Goal: Navigation & Orientation: Find specific page/section

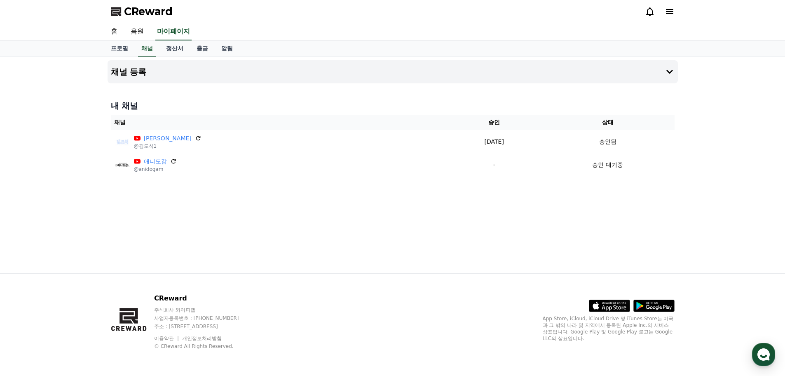
click at [380, 228] on div "채널 등록 내 채널 채널 승인 상태 김도식 @김도식1 2025-09-22 09-22 승인됨 애니도감 @anidogam - 승인 대기중" at bounding box center [392, 165] width 577 height 216
click at [644, 9] on div "CReward" at bounding box center [392, 11] width 577 height 23
click at [649, 11] on icon at bounding box center [650, 12] width 10 height 10
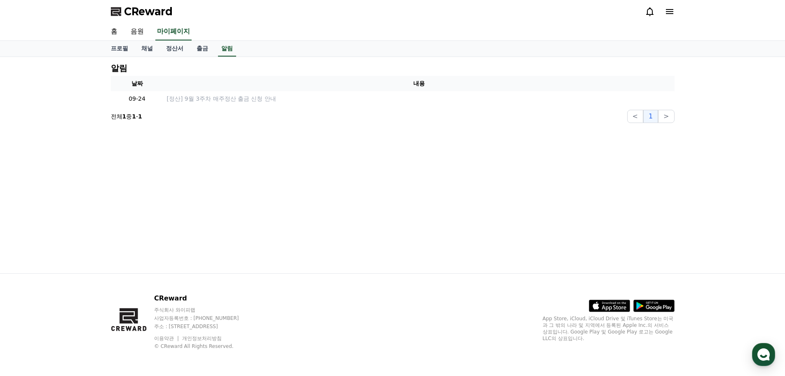
click at [672, 15] on icon at bounding box center [670, 12] width 10 height 10
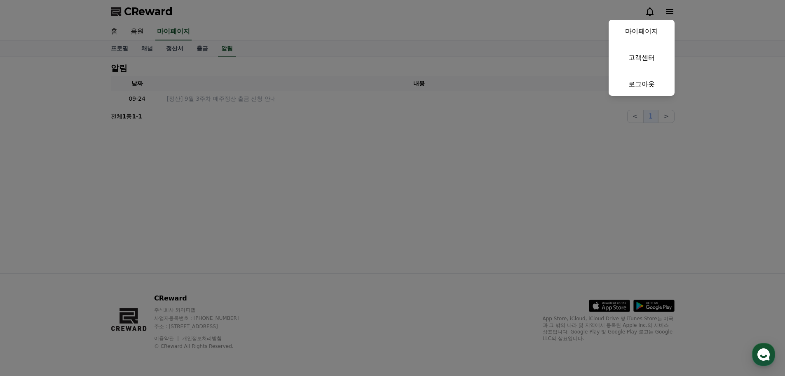
click at [672, 15] on button "close" at bounding box center [392, 188] width 785 height 376
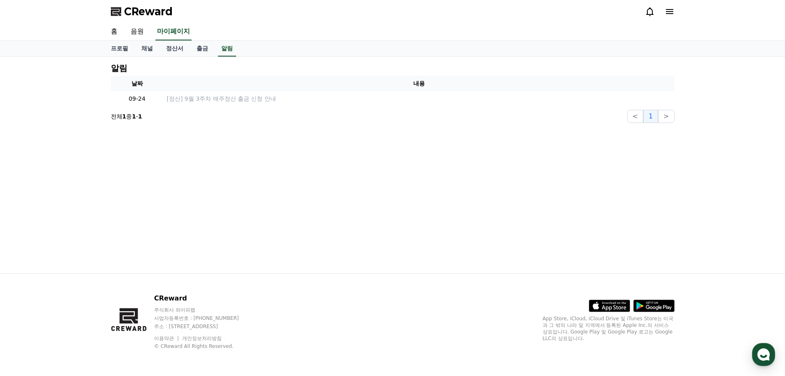
click at [645, 7] on icon at bounding box center [650, 12] width 10 height 10
click at [316, 201] on div "알림 날짜 내용 09-24 [정산] 9월 3주차 매주정산 출금 신청 안내 전체 1 중 1 - 1 < 1 >" at bounding box center [392, 165] width 577 height 216
click at [764, 356] on icon "button" at bounding box center [764, 354] width 15 height 15
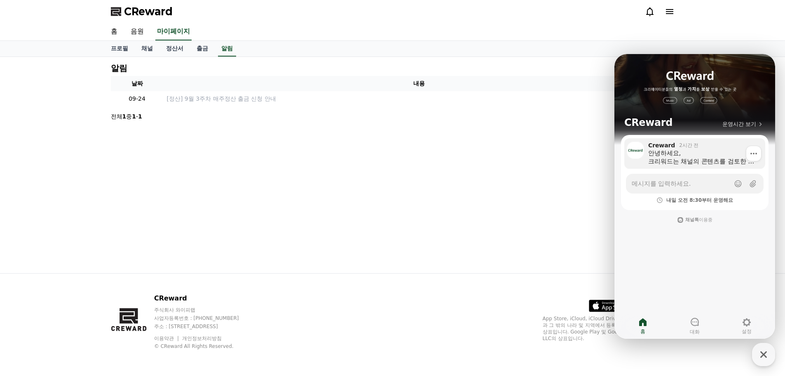
click at [705, 158] on div "안녕하세요, 크리워드는 채널의 콘텐츠를 검토한 후 승인 처리하고 있습니다. 15일 정책 강화 이후, 저작권 콘텐츠가 포함된 모든 채널은 보류 …" at bounding box center [704, 157] width 111 height 16
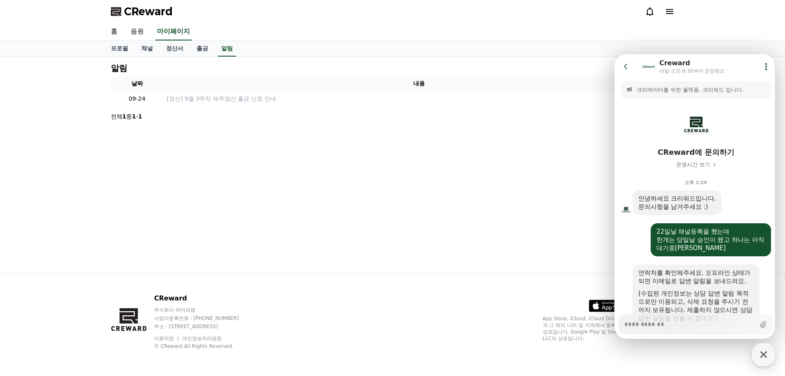
scroll to position [204, 0]
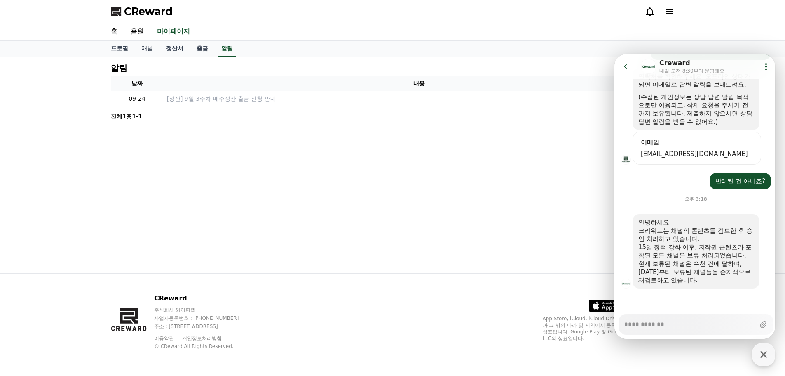
type textarea "*"
drag, startPoint x: 648, startPoint y: 228, endPoint x: 686, endPoint y: 232, distance: 38.2
click at [686, 232] on div "크리워드는 채널의 콘텐츠를 검토한 후 승인 처리하고 있습니다." at bounding box center [696, 234] width 115 height 16
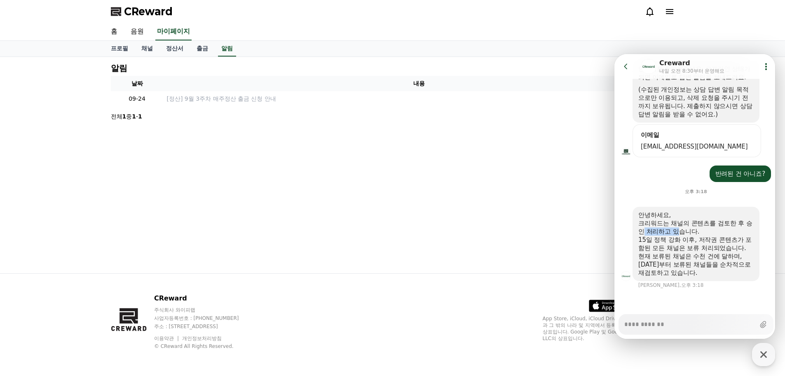
click at [686, 232] on div "크리워드는 채널의 콘텐츠를 검토한 후 승인 처리하고 있습니다." at bounding box center [696, 227] width 115 height 16
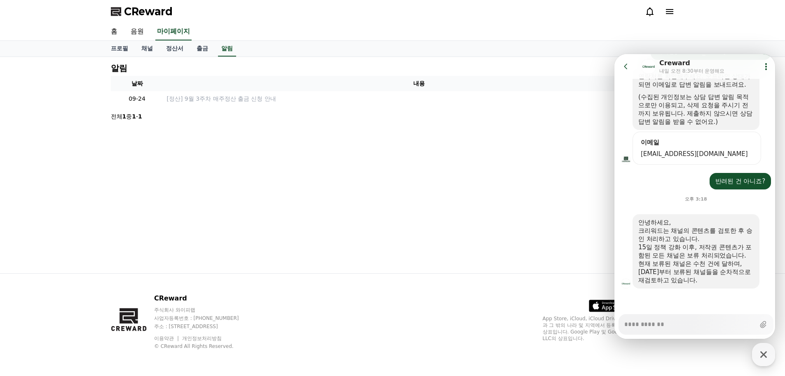
click at [643, 251] on div "15일 정책 강화 이후, 저작권 콘텐츠가 포함된 모든 채널은 보류 처리되었습니다." at bounding box center [696, 251] width 115 height 16
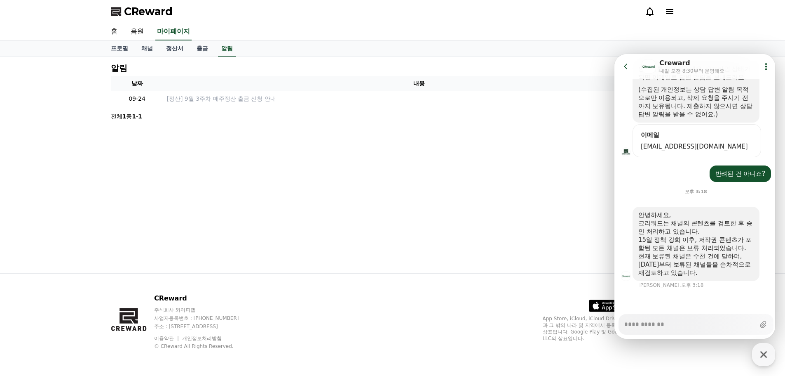
scroll to position [212, 0]
drag, startPoint x: 639, startPoint y: 255, endPoint x: 687, endPoint y: 256, distance: 48.3
click at [687, 256] on div "현재 보류된 채널은 수천 건에 달하며, 어제부터 보류된 채널들을 순차적으로 재검토하고 있습니다." at bounding box center [696, 264] width 115 height 25
click at [687, 256] on div "안녕하세요, 크리워드는 채널의 콘텐츠를 검토한 후 승인 처리하고 있습니다. 15일 정책 강화 이후, 저작권 콘텐츠가 포함된 모든 채널은 보류 …" at bounding box center [696, 244] width 115 height 66
drag, startPoint x: 691, startPoint y: 262, endPoint x: 723, endPoint y: 259, distance: 31.9
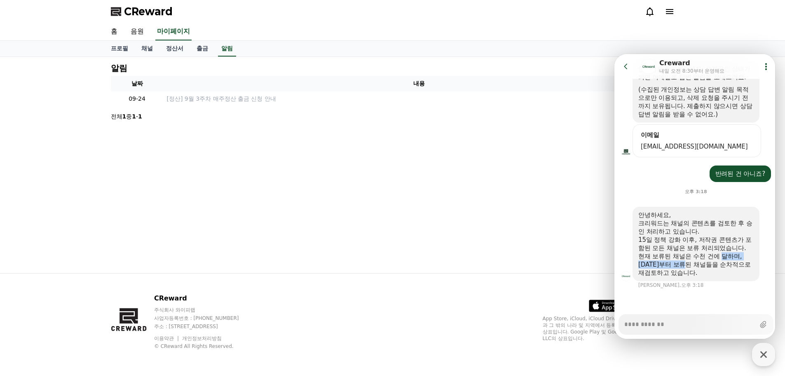
click at [723, 259] on div "현재 보류된 채널은 수천 건에 달하며, 어제부터 보류된 채널들을 순차적으로 재검토하고 있습니다." at bounding box center [696, 264] width 115 height 25
drag, startPoint x: 689, startPoint y: 259, endPoint x: 742, endPoint y: 260, distance: 52.4
click at [742, 260] on div "현재 보류된 채널은 수천 건에 달하며, 어제부터 보류된 채널들을 순차적으로 재검토하고 있습니다." at bounding box center [696, 264] width 115 height 25
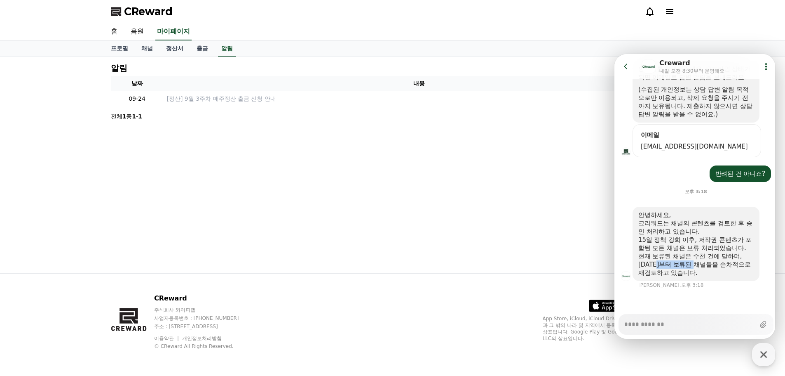
drag, startPoint x: 681, startPoint y: 264, endPoint x: 704, endPoint y: 263, distance: 22.7
click at [704, 263] on div "현재 보류된 채널은 수천 건에 달하며, 어제부터 보류된 채널들을 순차적으로 재검토하고 있습니다." at bounding box center [696, 264] width 115 height 25
drag, startPoint x: 710, startPoint y: 267, endPoint x: 750, endPoint y: 268, distance: 40.8
click at [753, 267] on div "안녕하세요, 크리워드는 채널의 콘텐츠를 검토한 후 승인 처리하고 있습니다. 15일 정책 강화 이후, 저작권 콘텐츠가 포함된 모든 채널은 보류 …" at bounding box center [696, 244] width 127 height 74
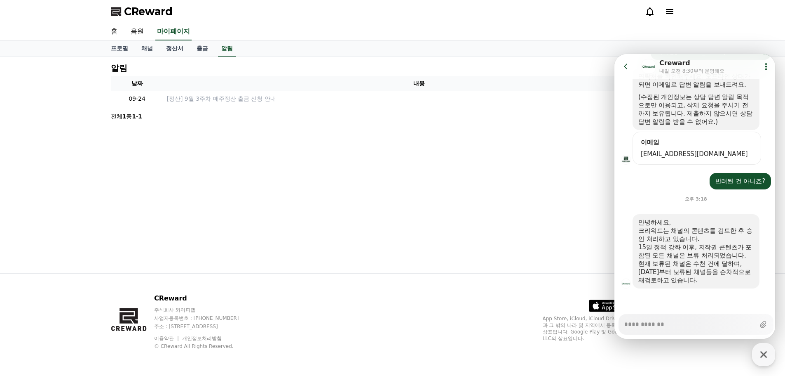
click at [671, 277] on div "현재 보류된 채널은 수천 건에 달하며, 어제부터 보류된 채널들을 순차적으로 재검토하고 있습니다." at bounding box center [696, 271] width 115 height 25
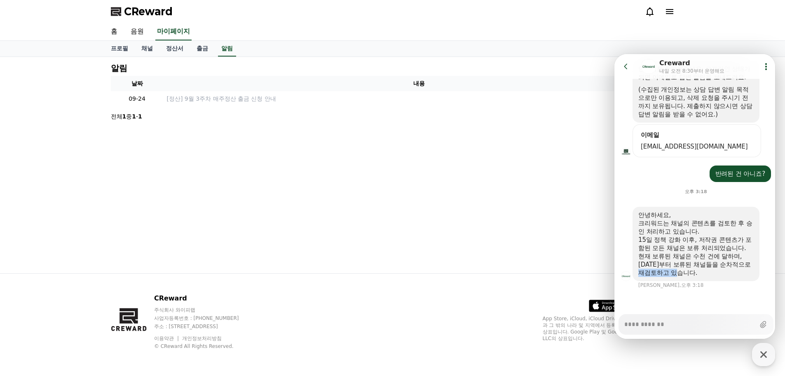
drag, startPoint x: 643, startPoint y: 269, endPoint x: 700, endPoint y: 273, distance: 57.4
click at [700, 273] on div "현재 보류된 채널은 수천 건에 달하며, 어제부터 보류된 채널들을 순차적으로 재검토하고 있습니다." at bounding box center [696, 264] width 115 height 25
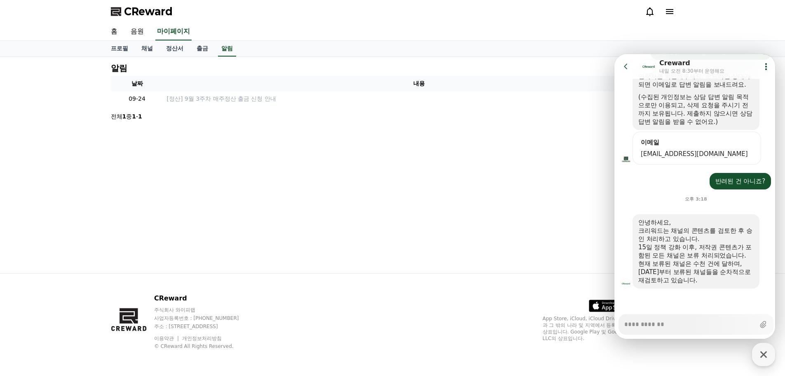
click at [700, 273] on div "현재 보류된 채널은 수천 건에 달하며, 어제부터 보류된 채널들을 순차적으로 재검토하고 있습니다." at bounding box center [696, 271] width 115 height 25
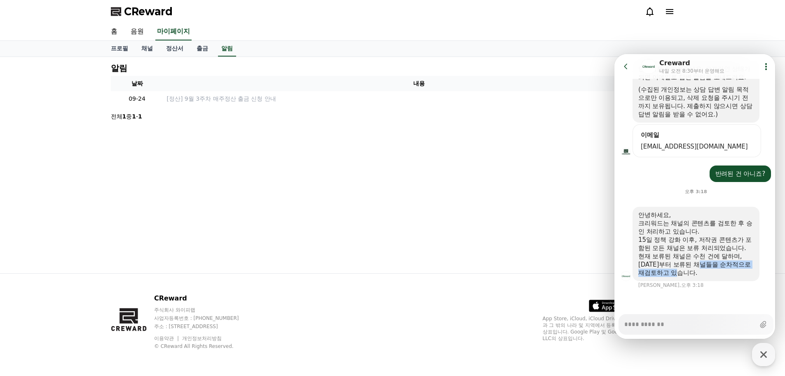
drag, startPoint x: 707, startPoint y: 264, endPoint x: 717, endPoint y: 275, distance: 15.2
click at [717, 275] on div "현재 보류된 채널은 수천 건에 달하며, 어제부터 보류된 채널들을 순차적으로 재검토하고 있습니다." at bounding box center [696, 264] width 115 height 25
drag, startPoint x: 709, startPoint y: 271, endPoint x: 710, endPoint y: 282, distance: 10.4
click at [710, 282] on div "안녕하세요, 크리워드는 채널의 콘텐츠를 검토한 후 승인 처리하고 있습니다. 15일 정책 강화 이후, 저작권 콘텐츠가 포함된 모든 채널은 보류 …" at bounding box center [696, 248] width 163 height 82
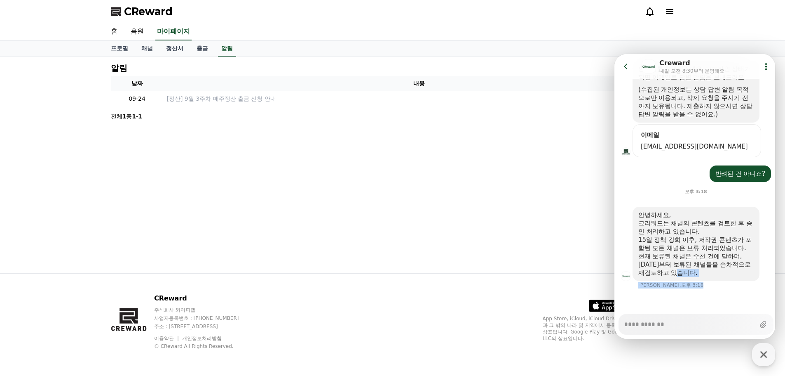
click at [710, 282] on div "안녕하세요, 크리워드는 채널의 콘텐츠를 검토한 후 승인 처리하고 있습니다. 15일 정책 강화 이후, 저작권 콘텐츠가 포함된 모든 채널은 보류 …" at bounding box center [696, 248] width 163 height 82
drag, startPoint x: 708, startPoint y: 263, endPoint x: 718, endPoint y: 274, distance: 14.6
click at [718, 274] on div "현재 보류된 채널은 수천 건에 달하며, 어제부터 보류된 채널들을 순차적으로 재검토하고 있습니다." at bounding box center [696, 264] width 115 height 25
click at [711, 268] on div "현재 보류된 채널은 수천 건에 달하며, 어제부터 보류된 채널들을 순차적으로 재검토하고 있습니다." at bounding box center [696, 264] width 115 height 25
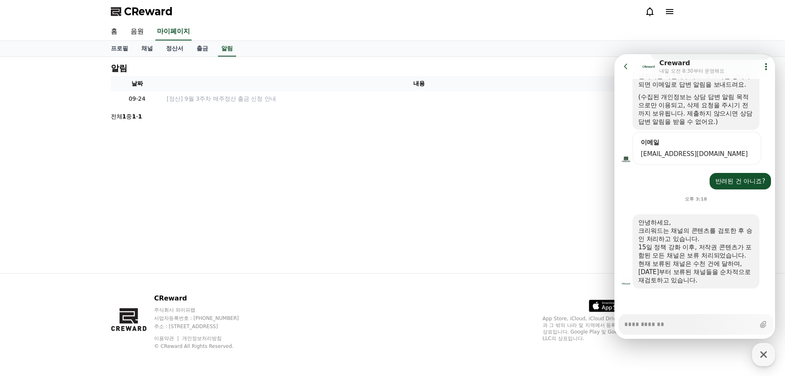
click at [710, 266] on div "현재 보류된 채널은 수천 건에 달하며, 어제부터 보류된 채널들을 순차적으로 재검토하고 있습니다." at bounding box center [696, 271] width 115 height 25
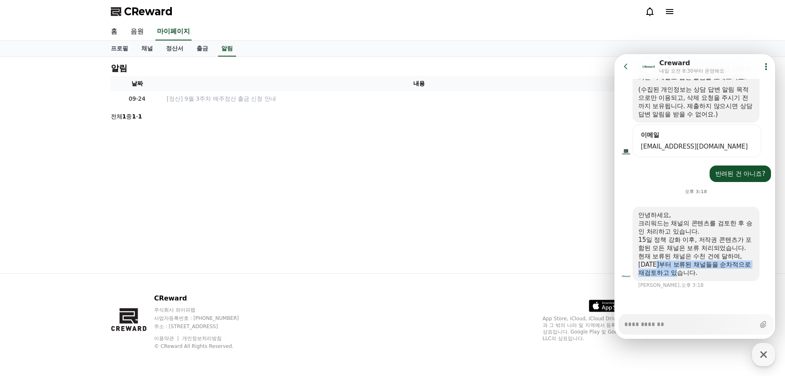
drag, startPoint x: 660, startPoint y: 264, endPoint x: 710, endPoint y: 273, distance: 50.3
click at [710, 273] on div "현재 보류된 채널은 수천 건에 달하며, 어제부터 보류된 채널들을 순차적으로 재검토하고 있습니다." at bounding box center [696, 264] width 115 height 25
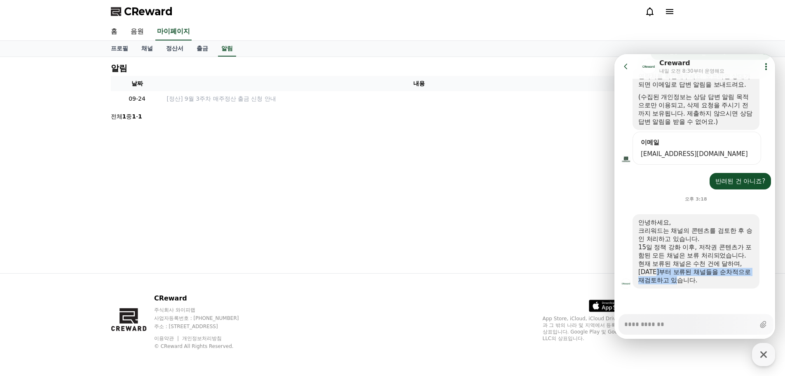
click at [710, 273] on div "현재 보류된 채널은 수천 건에 달하며, 어제부터 보류된 채널들을 순차적으로 재검토하고 있습니다." at bounding box center [696, 271] width 115 height 25
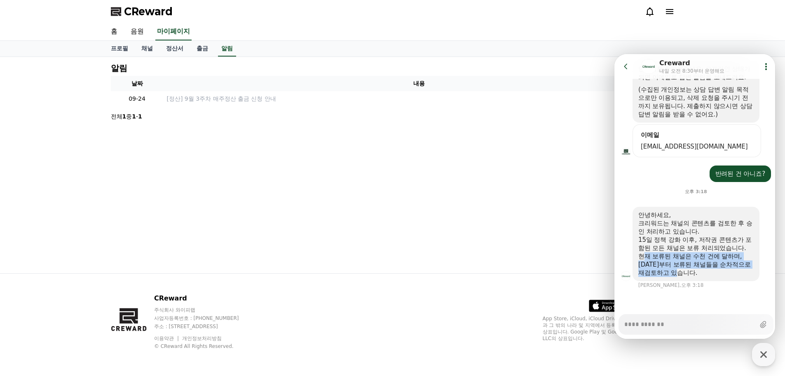
drag, startPoint x: 642, startPoint y: 256, endPoint x: 696, endPoint y: 273, distance: 56.5
click at [696, 273] on div "현재 보류된 채널은 수천 건에 달하며, 어제부터 보류된 채널들을 순차적으로 재검토하고 있습니다." at bounding box center [696, 264] width 115 height 25
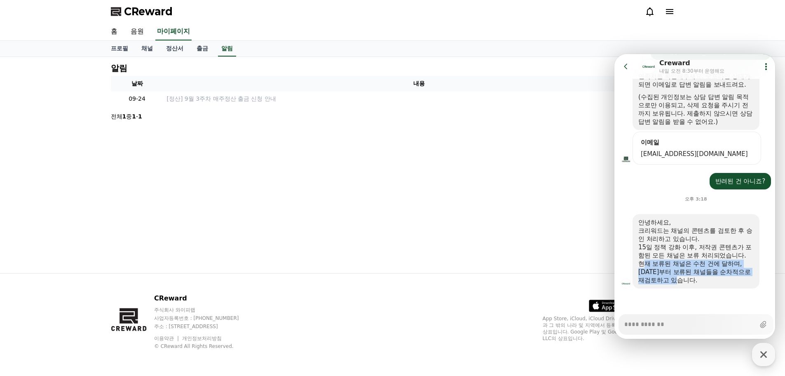
click at [696, 273] on div "현재 보류된 채널은 수천 건에 달하며, 어제부터 보류된 채널들을 순차적으로 재검토하고 있습니다." at bounding box center [696, 271] width 115 height 25
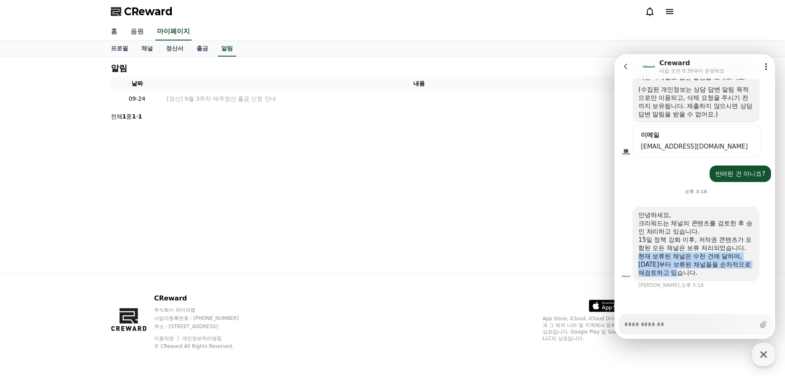
drag, startPoint x: 637, startPoint y: 256, endPoint x: 689, endPoint y: 273, distance: 54.4
click at [689, 273] on div "안녕하세요, 크리워드는 채널의 콘텐츠를 검토한 후 승인 처리하고 있습니다. 15일 정책 강화 이후, 저작권 콘텐츠가 포함된 모든 채널은 보류 …" at bounding box center [696, 244] width 127 height 74
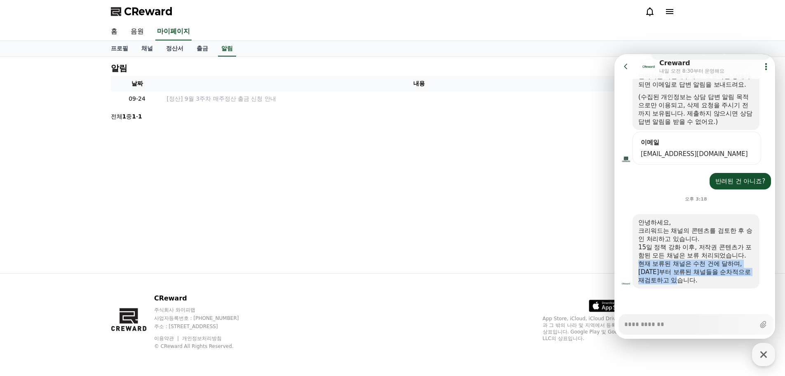
click at [689, 273] on div "현재 보류된 채널은 수천 건에 달하며, 어제부터 보류된 채널들을 순차적으로 재검토하고 있습니다." at bounding box center [696, 271] width 115 height 25
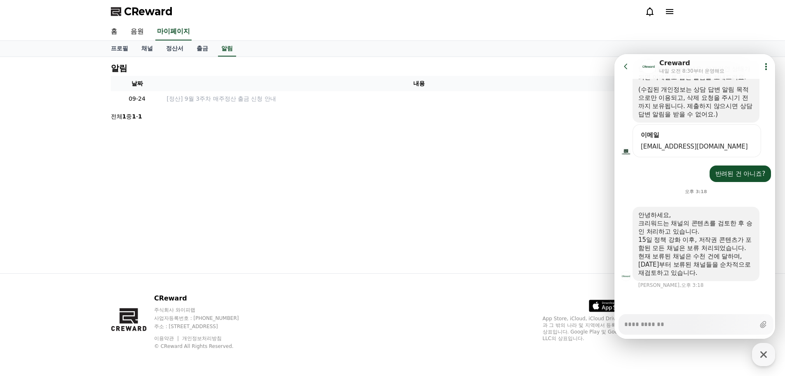
click at [418, 200] on div "알림 날짜 내용 09-24 [정산] 9월 3주차 매주정산 출금 신청 안내 전체 1 중 1 - 1 < 1 >" at bounding box center [392, 165] width 577 height 216
click at [627, 68] on icon at bounding box center [626, 66] width 8 height 8
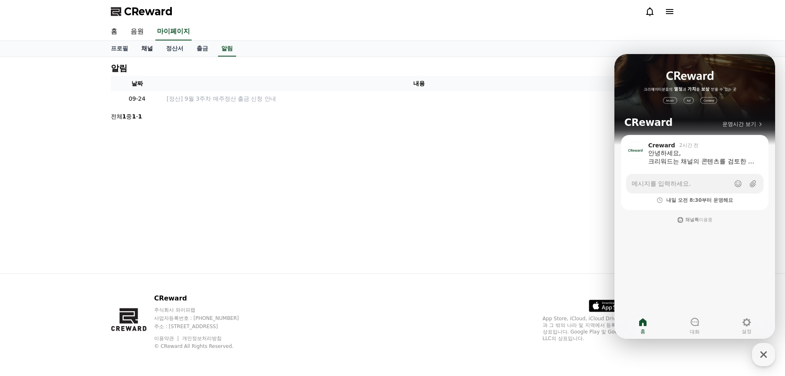
click at [150, 48] on link "채널" at bounding box center [147, 49] width 25 height 16
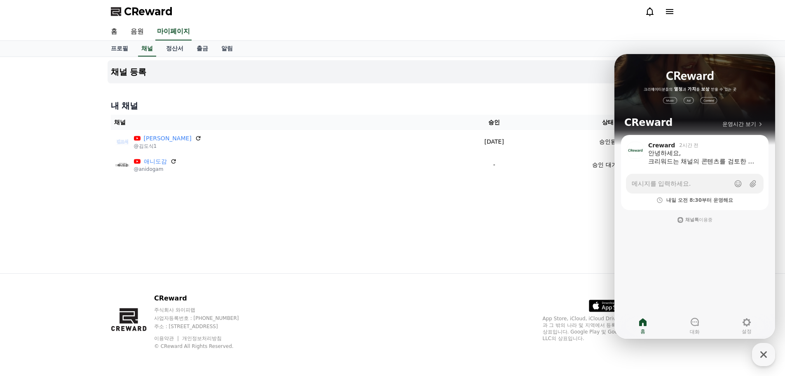
click at [448, 216] on div "채널 등록 내 채널 채널 승인 상태 김도식 @김도식1 2025-09-22 09-22 승인됨 애니도감 @anidogam - 승인 대기중" at bounding box center [392, 165] width 577 height 216
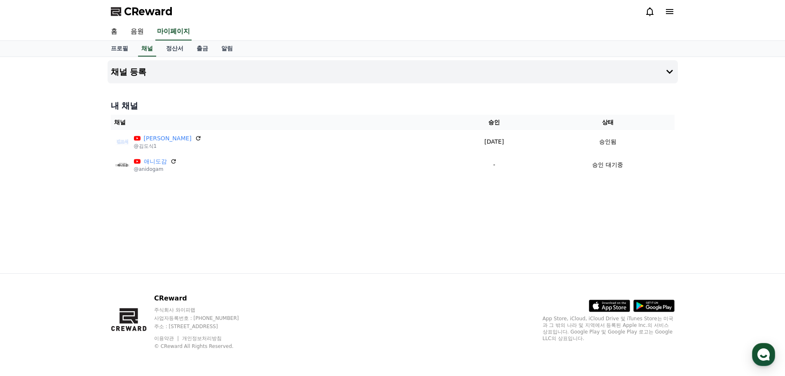
click at [49, 188] on div "채널 등록 내 채널 채널 승인 상태 김도식 @김도식1 2025-09-22 09-22 승인됨 애니도감 @anidogam - 승인 대기중" at bounding box center [392, 165] width 785 height 216
click at [172, 48] on link "정산서" at bounding box center [175, 49] width 31 height 16
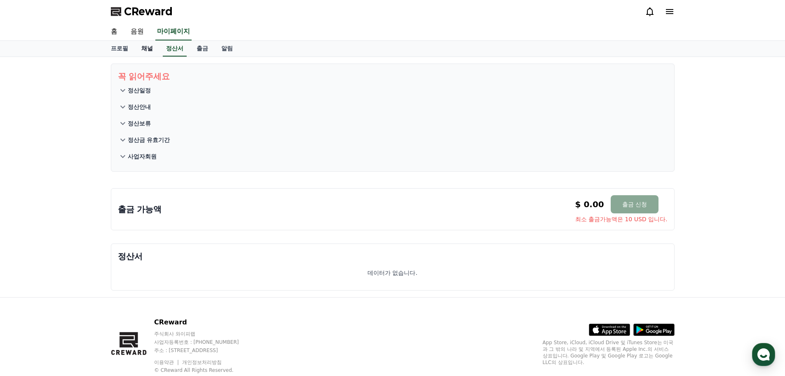
click at [141, 50] on link "채널" at bounding box center [147, 49] width 25 height 16
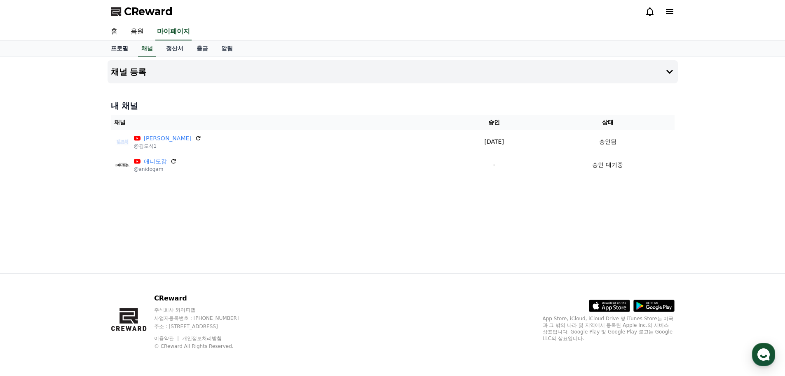
click at [131, 50] on link "프로필" at bounding box center [119, 49] width 31 height 16
select select "**********"
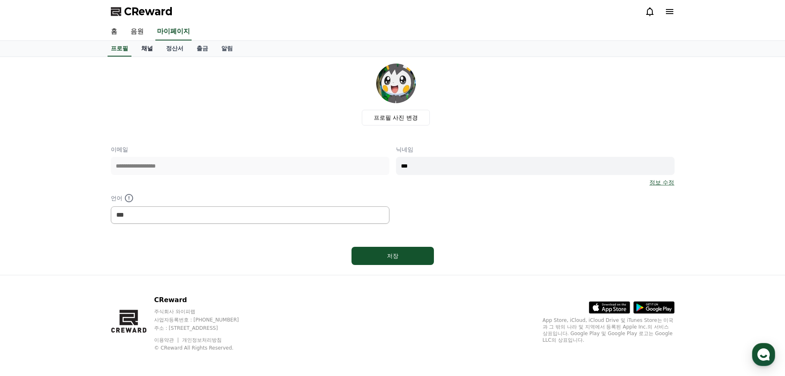
click at [143, 50] on link "채널" at bounding box center [147, 49] width 25 height 16
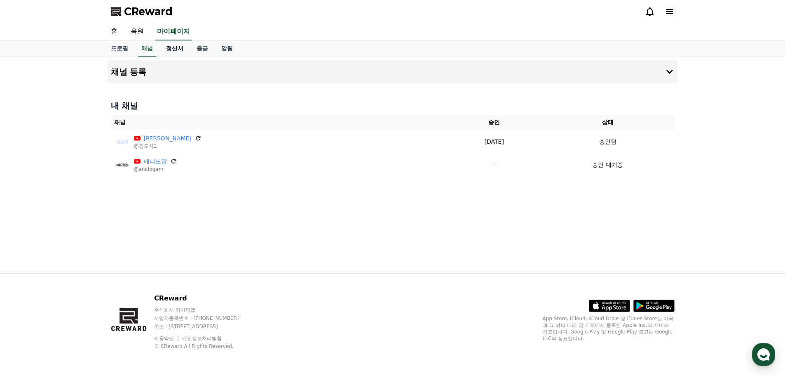
click at [178, 47] on link "정산서" at bounding box center [175, 49] width 31 height 16
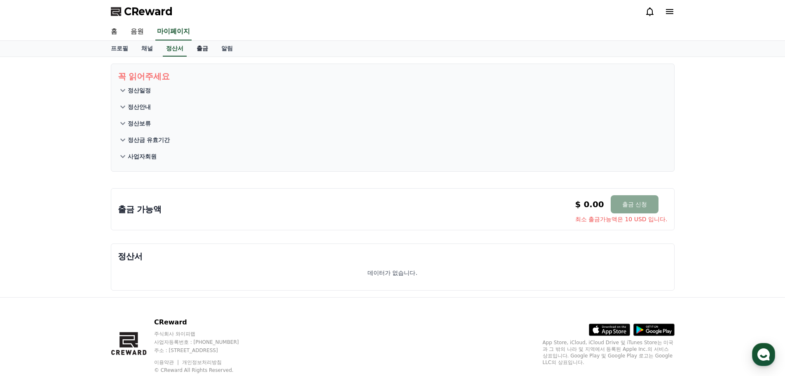
click at [203, 50] on link "출금" at bounding box center [202, 49] width 25 height 16
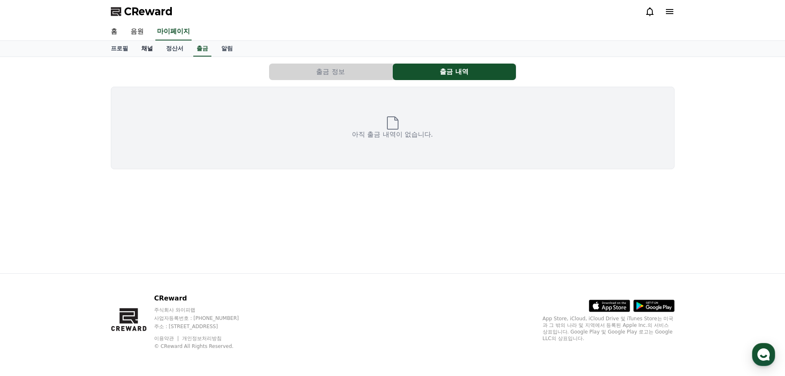
drag, startPoint x: 181, startPoint y: 52, endPoint x: 151, endPoint y: 52, distance: 30.5
click at [181, 52] on link "정산서" at bounding box center [175, 49] width 31 height 16
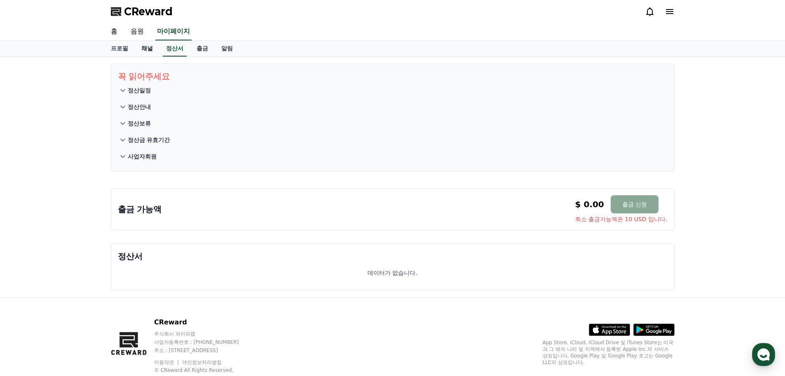
click at [144, 51] on link "채널" at bounding box center [147, 49] width 25 height 16
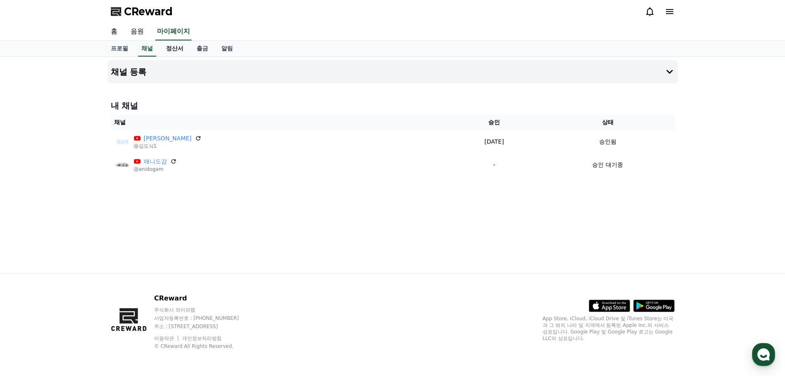
click at [163, 48] on link "정산서" at bounding box center [175, 49] width 31 height 16
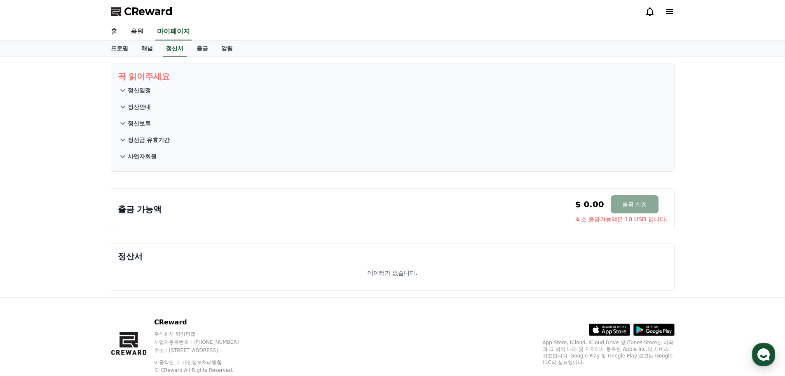
click at [141, 48] on link "채널" at bounding box center [147, 49] width 25 height 16
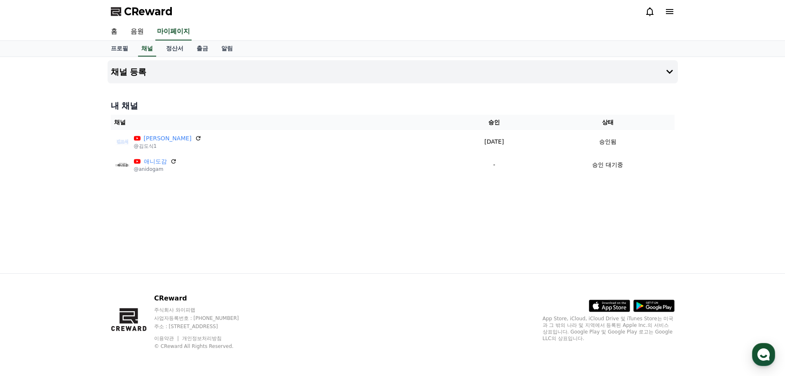
click at [78, 70] on div "채널 등록 내 채널 채널 승인 상태 김도식 @김도식1 2025-09-22 09-22 승인됨 애니도감 @anidogam - 승인 대기중" at bounding box center [392, 165] width 785 height 216
click at [158, 52] on div "프로필 채널 정산서 출금 알림" at bounding box center [392, 49] width 577 height 16
click at [153, 51] on link "채널" at bounding box center [147, 49] width 18 height 16
drag, startPoint x: 175, startPoint y: 48, endPoint x: 157, endPoint y: 50, distance: 17.8
click at [175, 49] on link "정산서" at bounding box center [175, 49] width 31 height 16
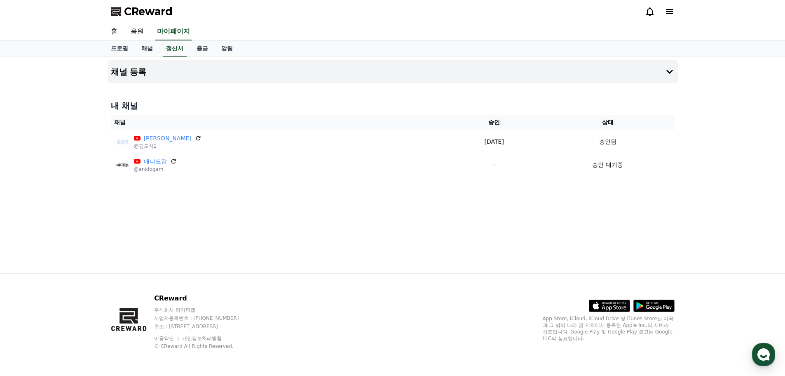
click at [157, 50] on link "채널" at bounding box center [147, 49] width 25 height 16
click at [171, 49] on link "정산서" at bounding box center [175, 49] width 31 height 16
click at [150, 50] on link "채널" at bounding box center [147, 49] width 18 height 16
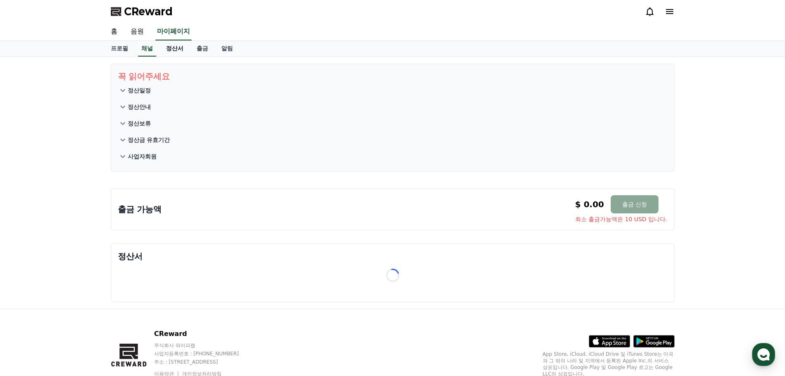
click at [176, 51] on link "정산서" at bounding box center [175, 49] width 31 height 16
click at [207, 51] on link "출금" at bounding box center [202, 49] width 25 height 16
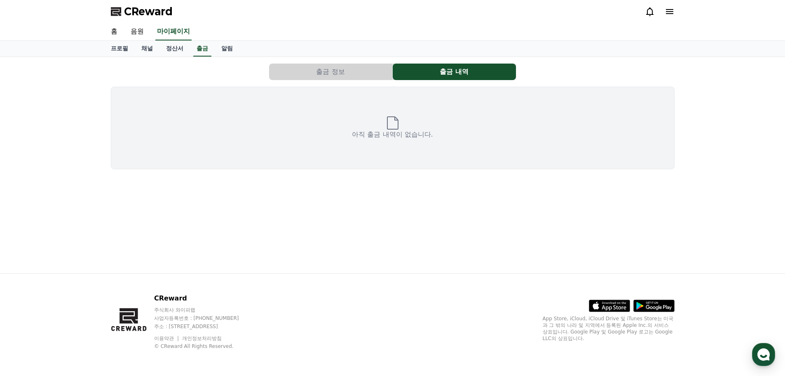
drag, startPoint x: 223, startPoint y: 50, endPoint x: 217, endPoint y: 51, distance: 6.6
click at [223, 50] on link "알림" at bounding box center [227, 49] width 25 height 16
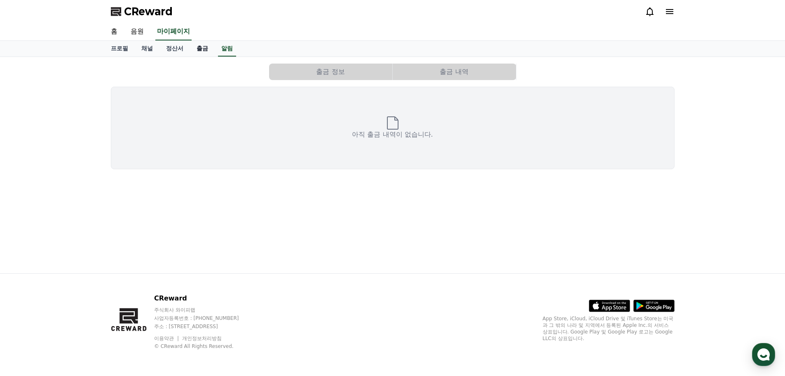
click at [205, 50] on link "출금" at bounding box center [202, 49] width 25 height 16
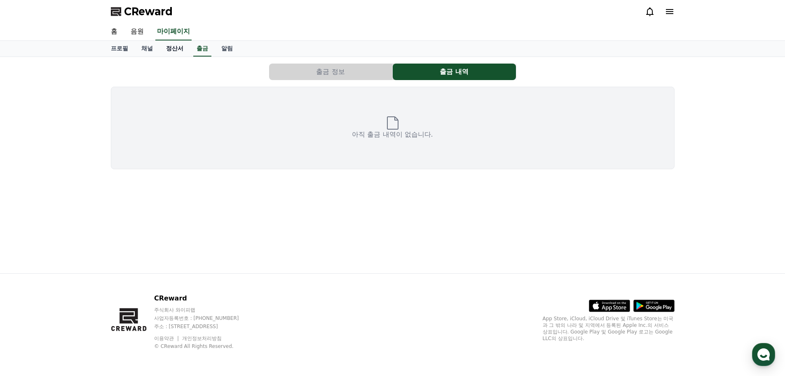
click at [177, 49] on link "정산서" at bounding box center [175, 49] width 31 height 16
click at [152, 49] on link "채널" at bounding box center [147, 49] width 25 height 16
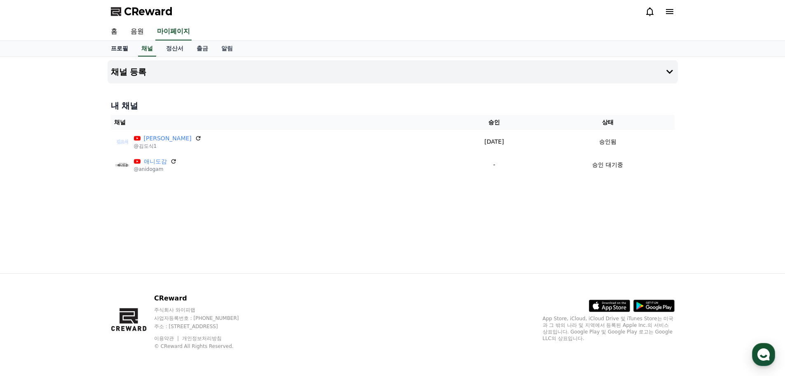
click at [38, 103] on div "채널 등록 내 채널 채널 승인 상태 김도식 @김도식1 2025-09-22 09-22 승인됨 애니도감 @anidogam - 승인 대기중" at bounding box center [392, 165] width 785 height 216
